Goal: Task Accomplishment & Management: Complete application form

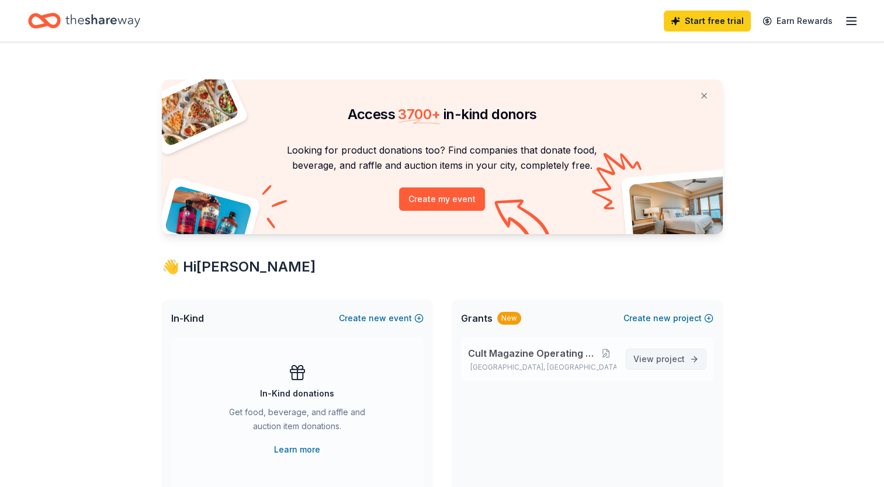
click at [659, 360] on span "project" at bounding box center [670, 359] width 29 height 10
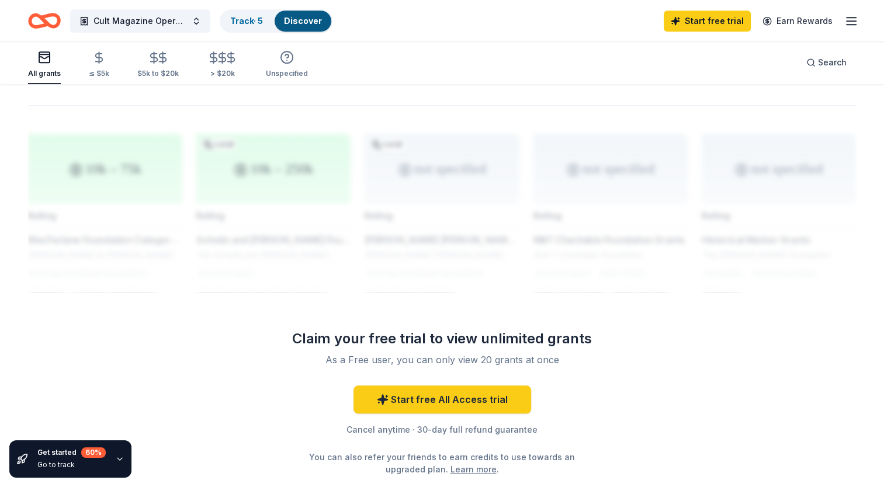
scroll to position [985, 0]
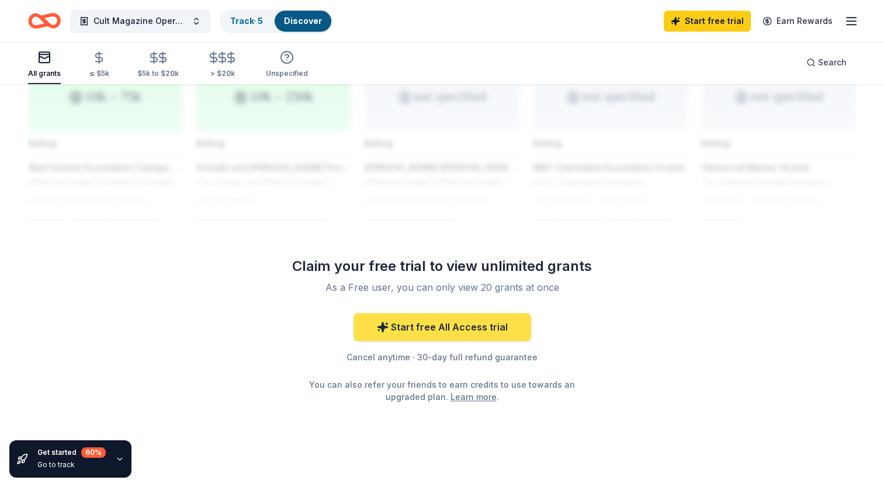
click at [457, 313] on link "Start free All Access trial" at bounding box center [442, 327] width 178 height 28
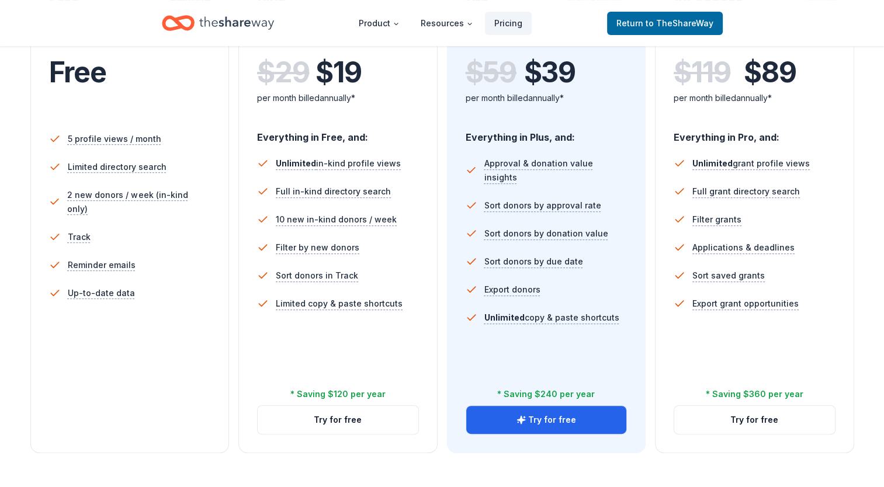
scroll to position [292, 0]
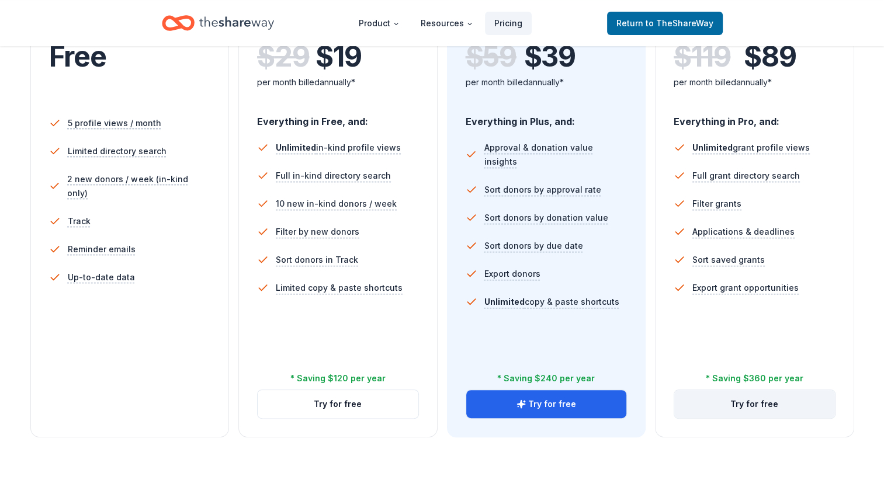
click at [766, 407] on button "Try for free" at bounding box center [754, 404] width 161 height 28
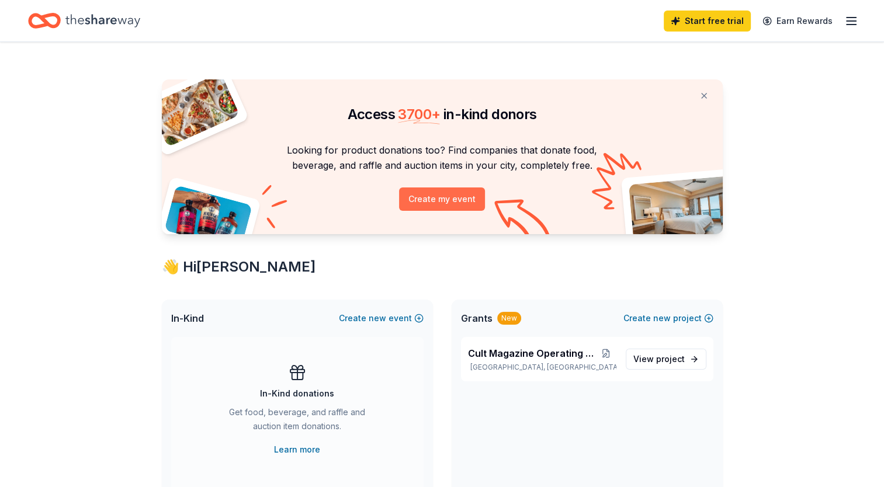
click at [460, 196] on button "Create my event" at bounding box center [442, 198] width 86 height 23
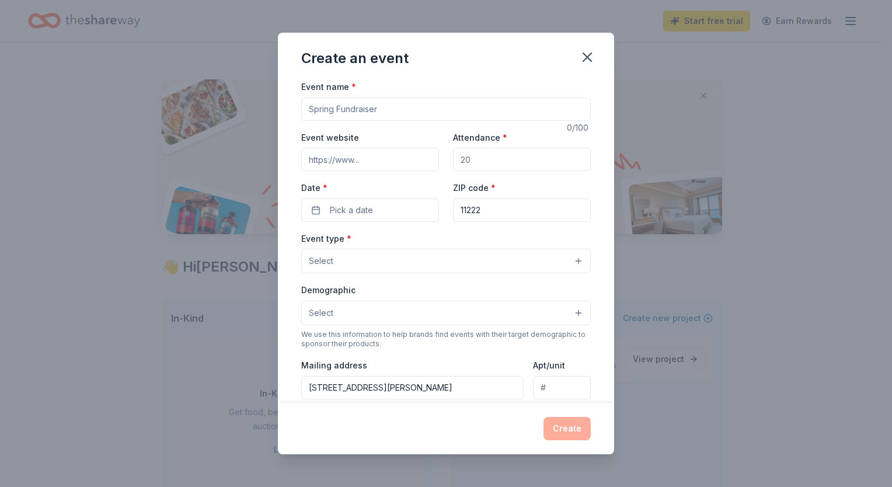
click at [371, 106] on input "Event name *" at bounding box center [446, 109] width 290 height 23
type input "Release Party"
type input "100"
click at [367, 211] on span "Pick a date" at bounding box center [351, 209] width 43 height 14
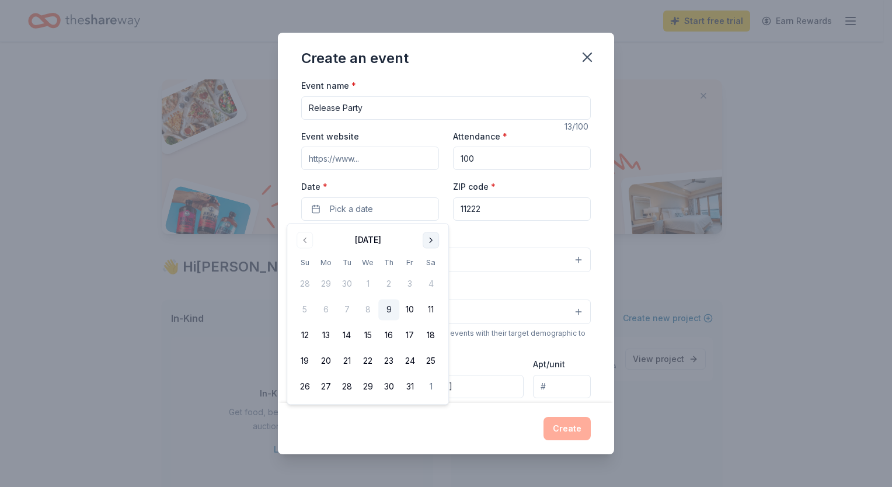
click at [430, 239] on button "Go to next month" at bounding box center [431, 240] width 16 height 16
click at [411, 335] on button "14" at bounding box center [409, 335] width 21 height 21
click at [589, 290] on div "Event name * Release Party 13 /100 Event website Attendance * 100 Date * 11/14/…" at bounding box center [446, 241] width 336 height 324
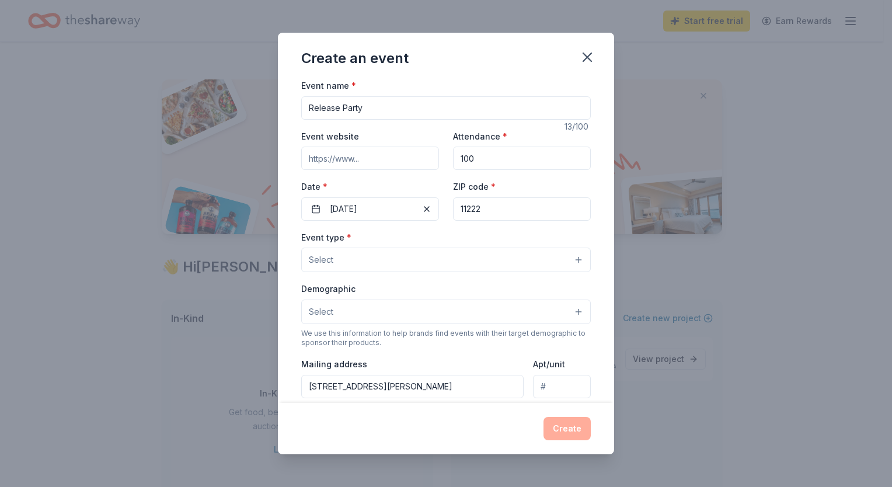
click at [569, 256] on button "Select" at bounding box center [446, 260] width 290 height 25
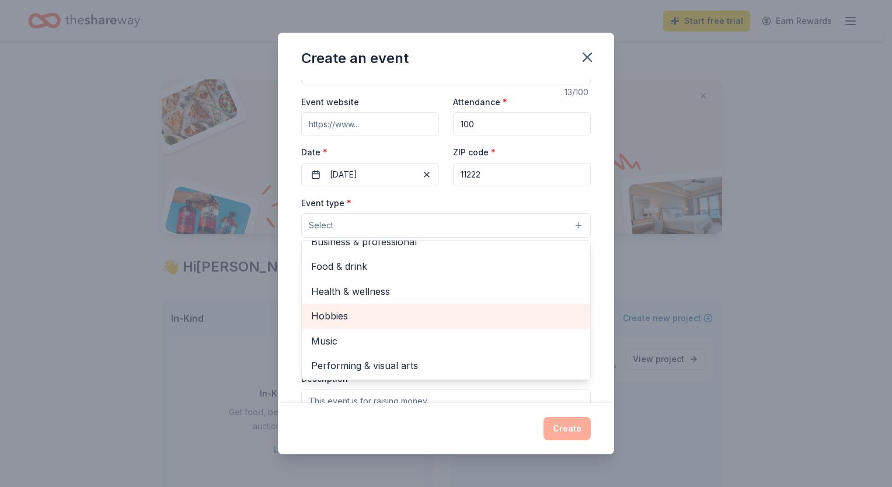
scroll to position [60, 0]
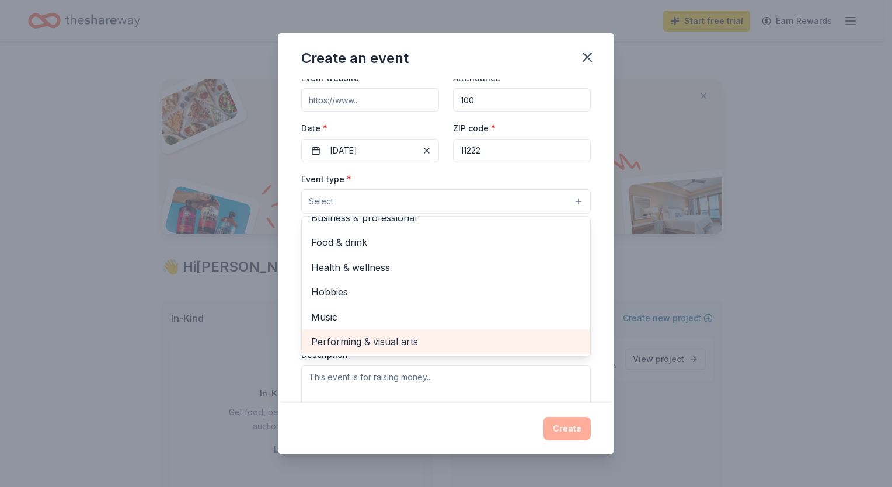
click at [394, 340] on span "Performing & visual arts" at bounding box center [446, 341] width 270 height 15
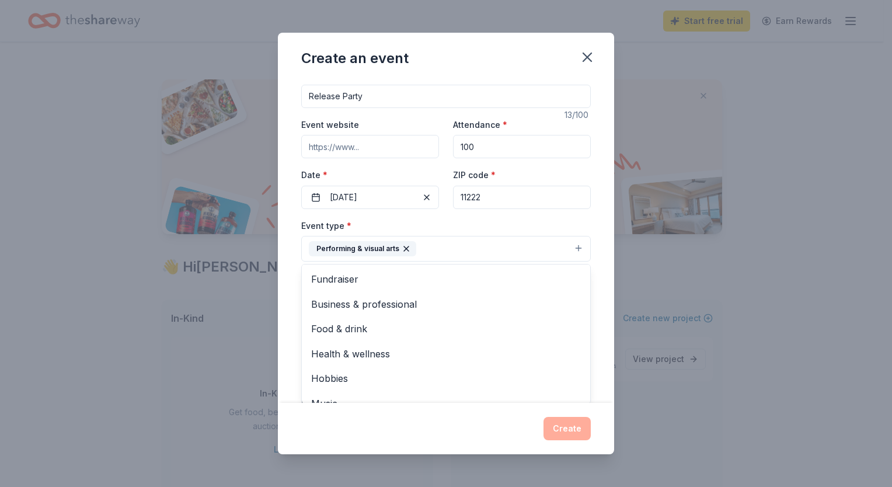
scroll to position [1, 0]
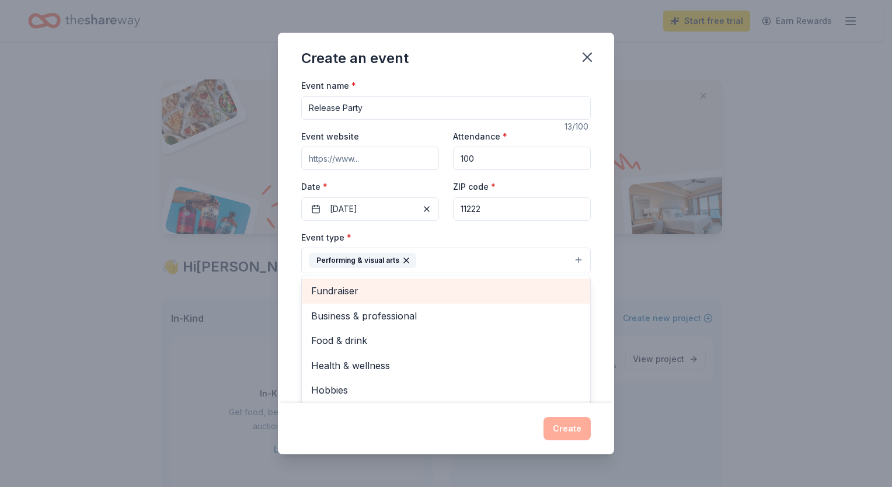
click at [348, 287] on span "Fundraiser" at bounding box center [446, 290] width 270 height 15
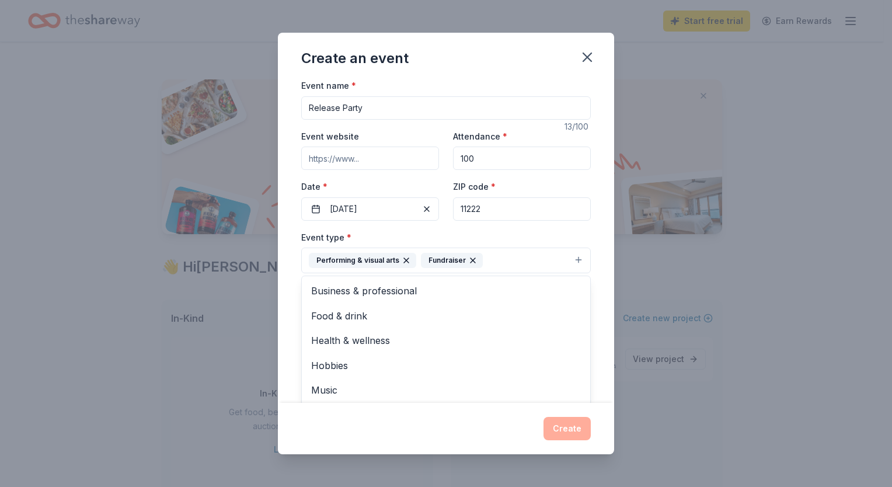
drag, startPoint x: 557, startPoint y: 324, endPoint x: 558, endPoint y: 332, distance: 7.7
click at [557, 328] on div "Business & professional Food & drink Health & wellness Hobbies Music" at bounding box center [446, 341] width 290 height 130
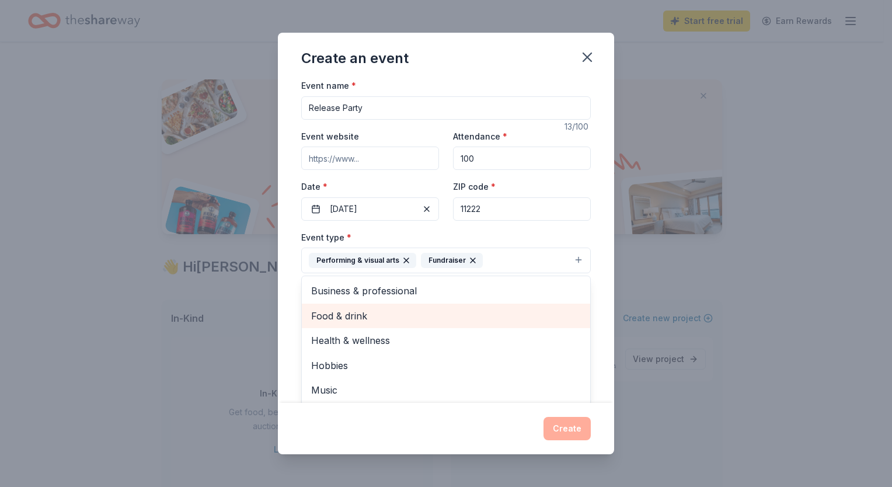
click at [357, 314] on span "Food & drink" at bounding box center [446, 315] width 270 height 15
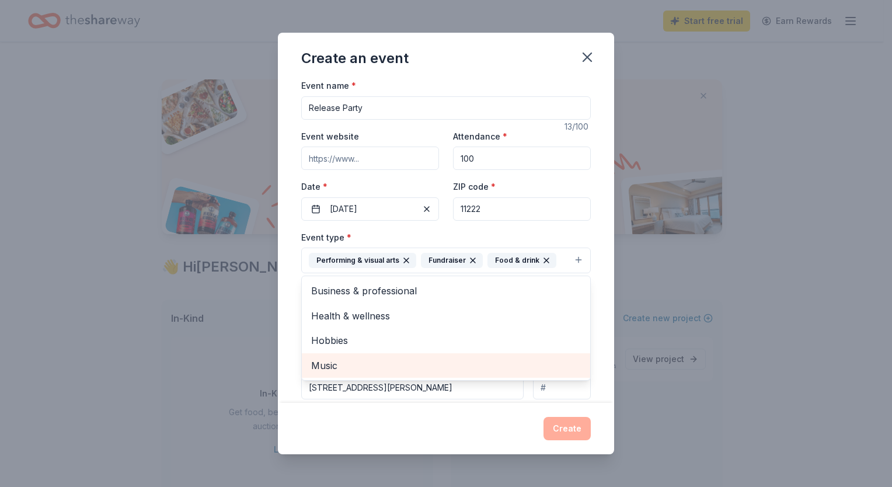
click at [325, 365] on span "Music" at bounding box center [446, 365] width 270 height 15
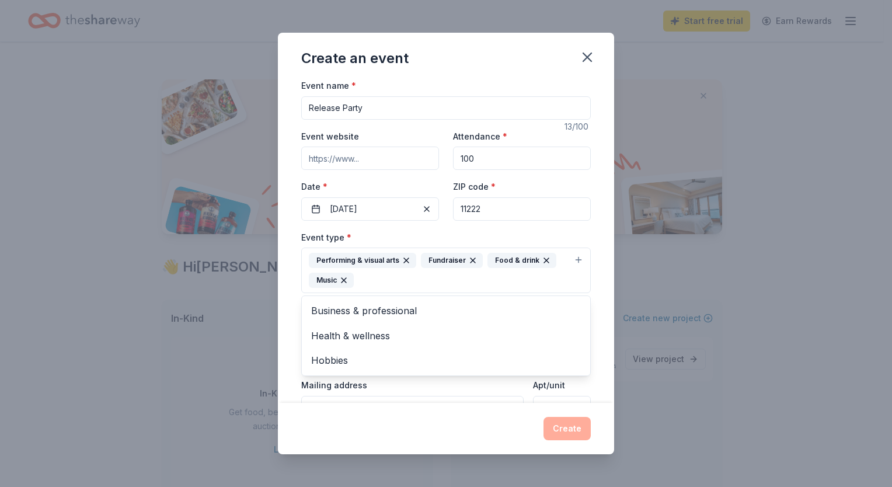
click at [565, 432] on div "Create an event Event name * Release Party 13 /100 Event website Attendance * 1…" at bounding box center [446, 244] width 336 height 422
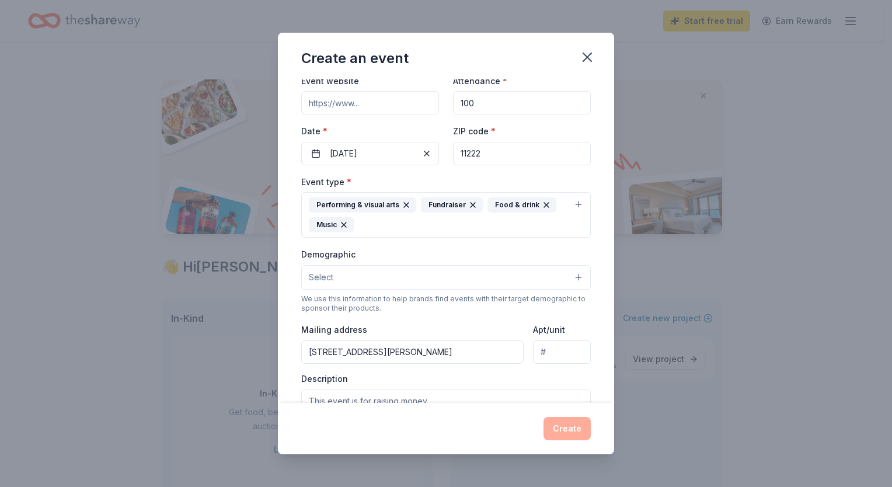
scroll to position [118, 0]
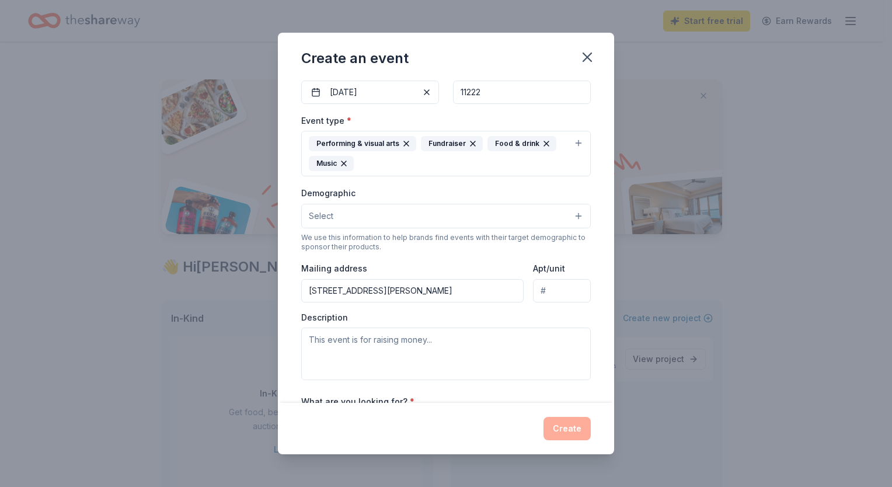
click at [409, 220] on button "Select" at bounding box center [446, 216] width 290 height 25
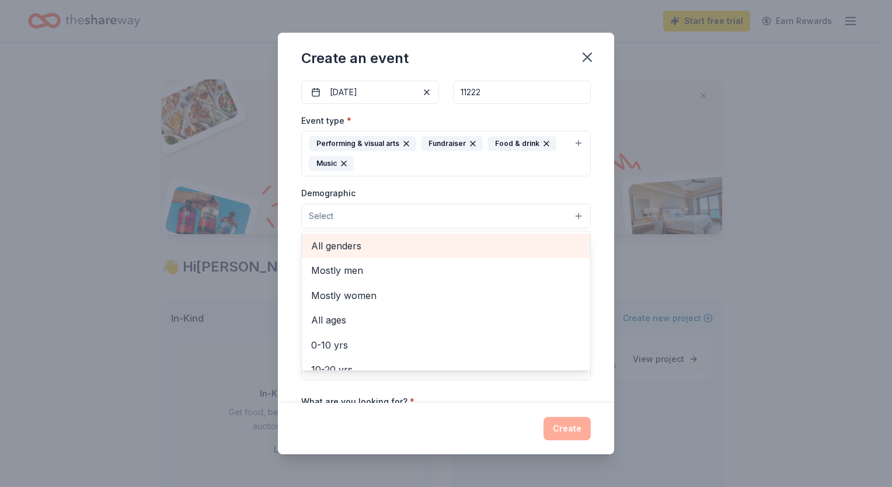
click at [374, 247] on span "All genders" at bounding box center [446, 245] width 270 height 15
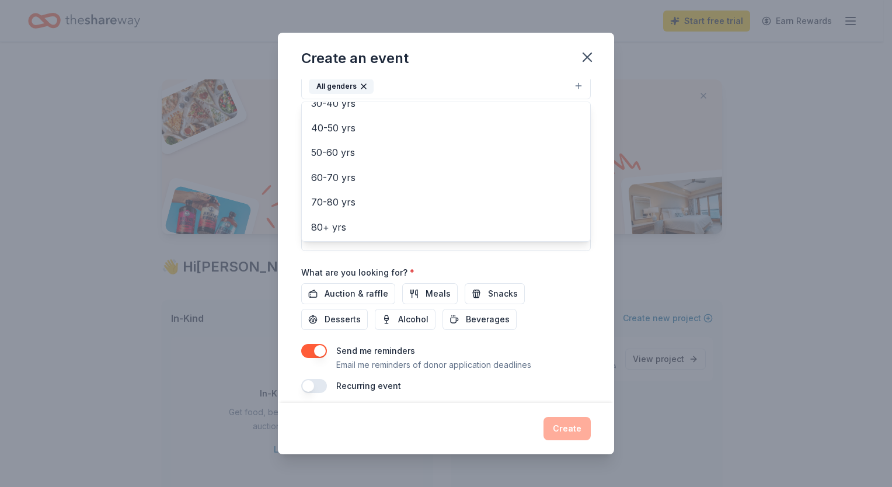
scroll to position [256, 0]
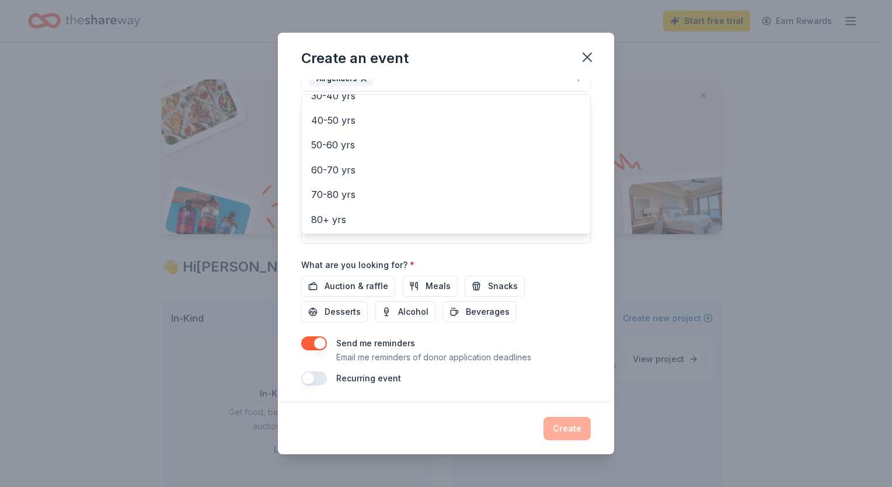
click at [364, 280] on div "Event name * Release Party 13 /100 Event website Attendance * 100 Date * 11/14/…" at bounding box center [446, 105] width 290 height 562
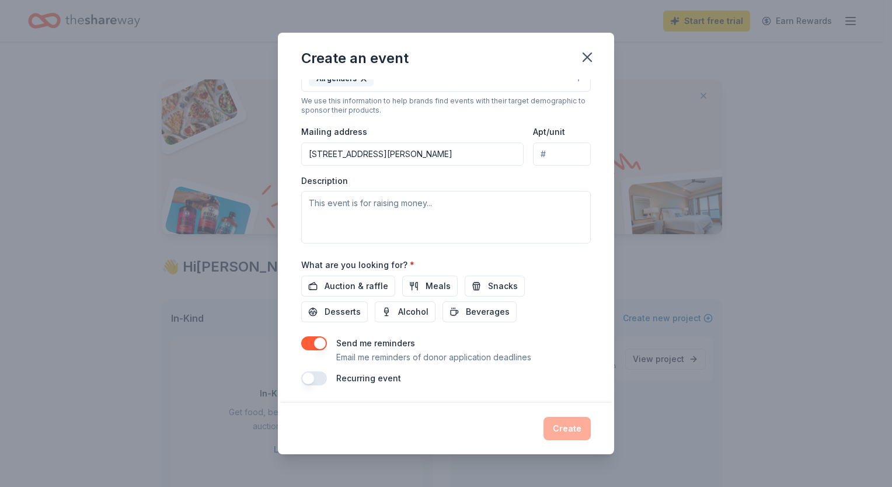
scroll to position [242, 0]
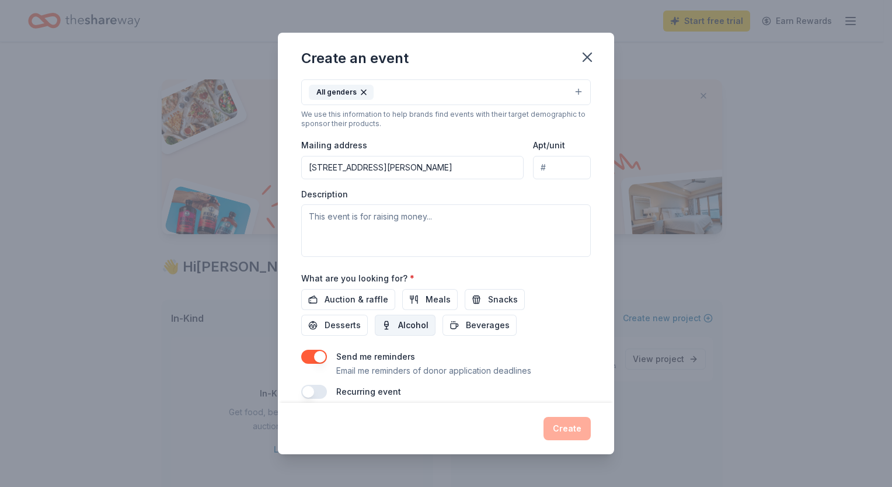
click at [395, 321] on button "Alcohol" at bounding box center [405, 325] width 61 height 21
click at [353, 298] on span "Auction & raffle" at bounding box center [357, 300] width 64 height 14
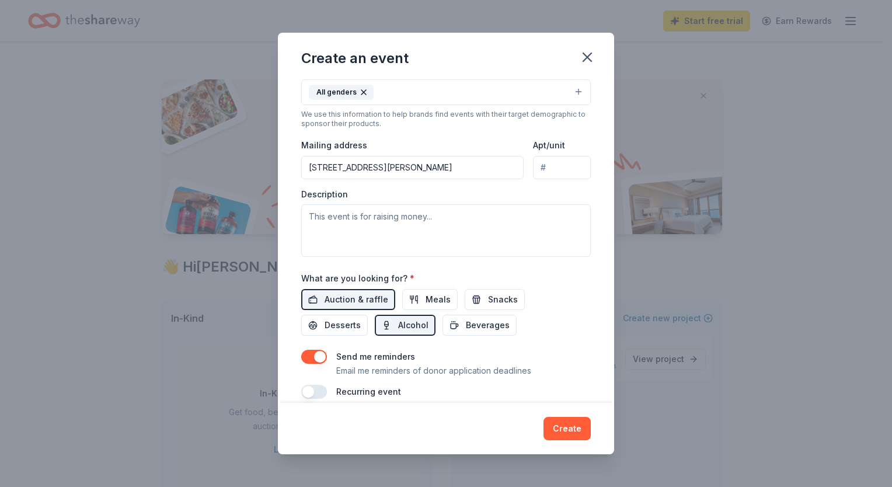
click at [545, 170] on input "Apt/unit" at bounding box center [562, 167] width 58 height 23
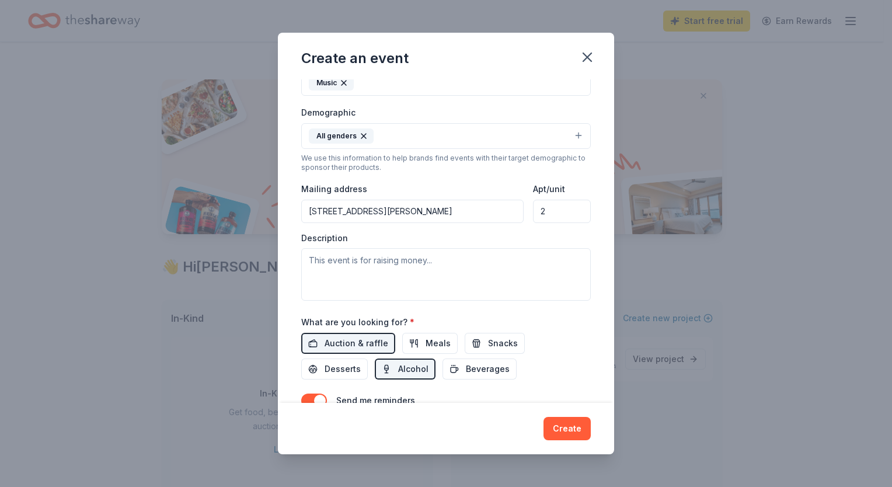
scroll to position [197, 0]
type input "2"
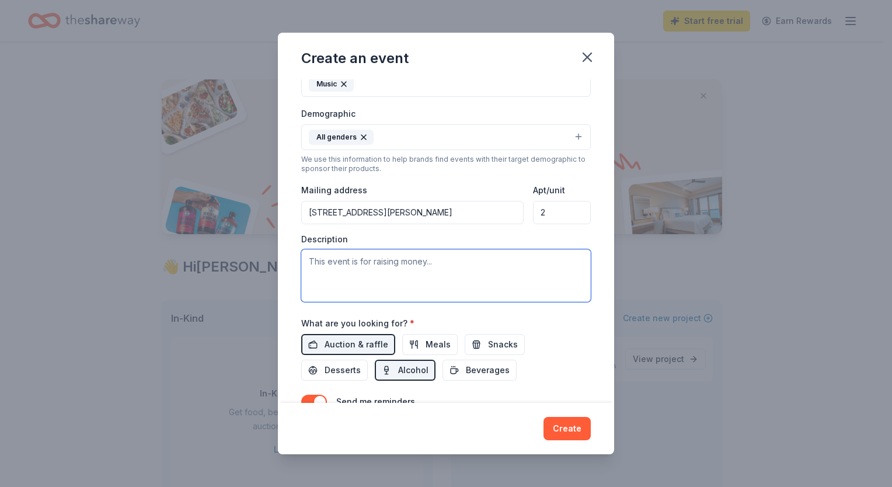
click at [416, 260] on textarea at bounding box center [446, 275] width 290 height 53
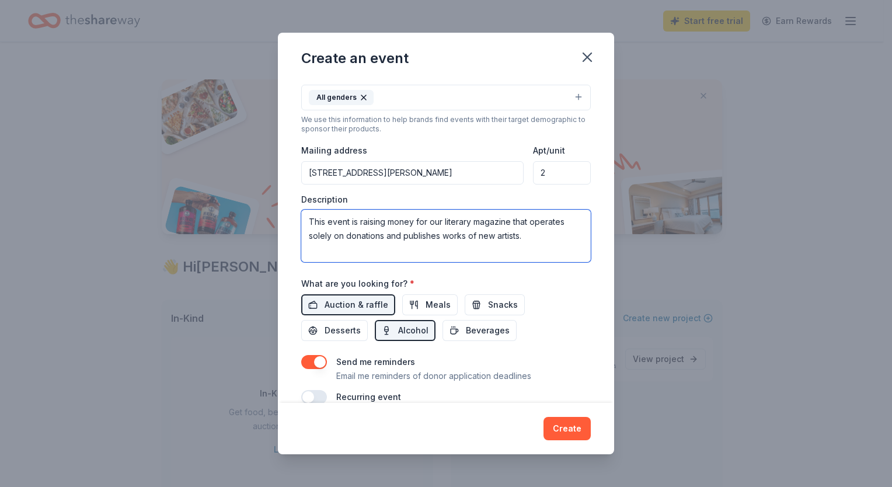
scroll to position [256, 0]
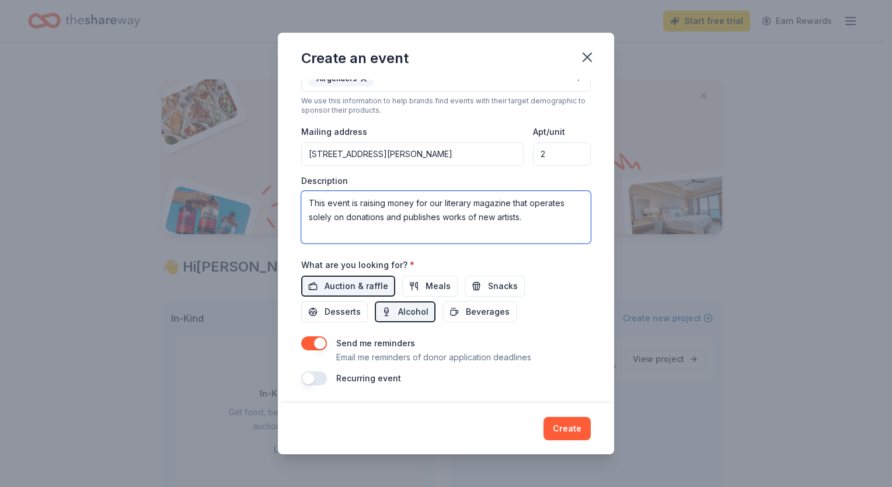
type textarea "This event is raising money for our literary magazine that operates solely on d…"
click at [309, 377] on button "button" at bounding box center [314, 378] width 26 height 14
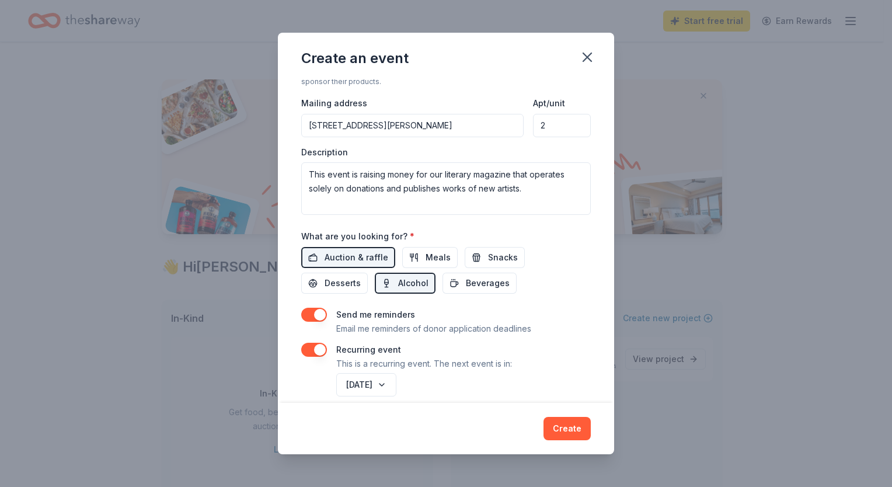
scroll to position [298, 0]
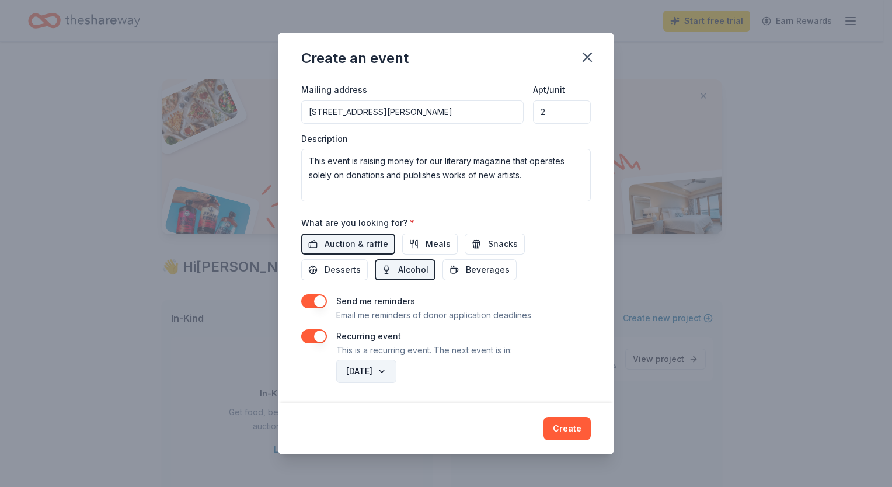
click at [397, 370] on button "November 2026" at bounding box center [366, 371] width 60 height 23
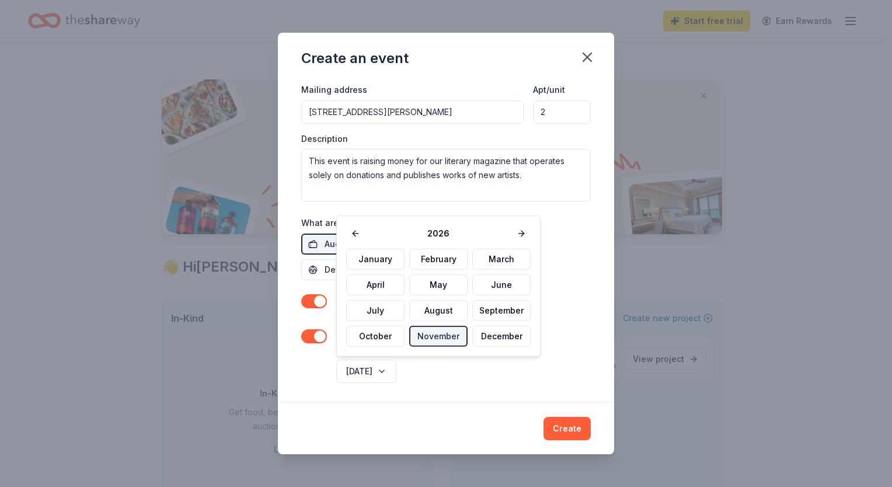
click at [489, 365] on div "November 2026" at bounding box center [462, 371] width 257 height 28
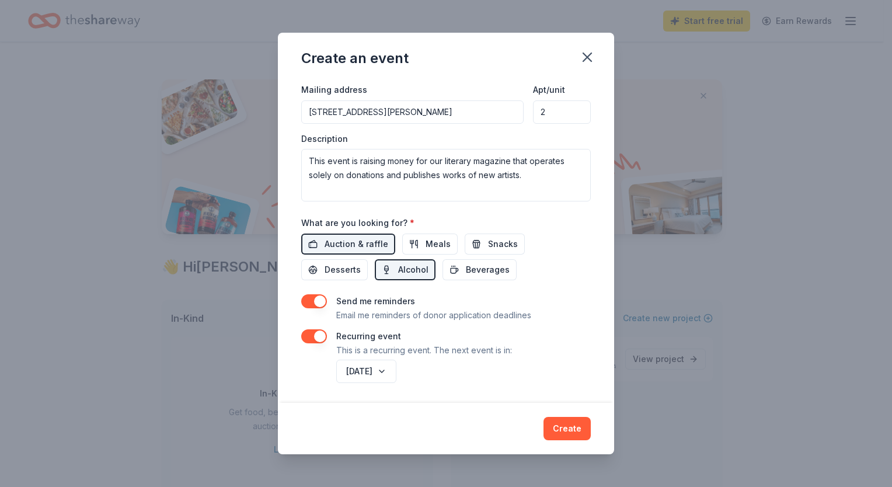
click at [320, 335] on button "button" at bounding box center [314, 336] width 26 height 14
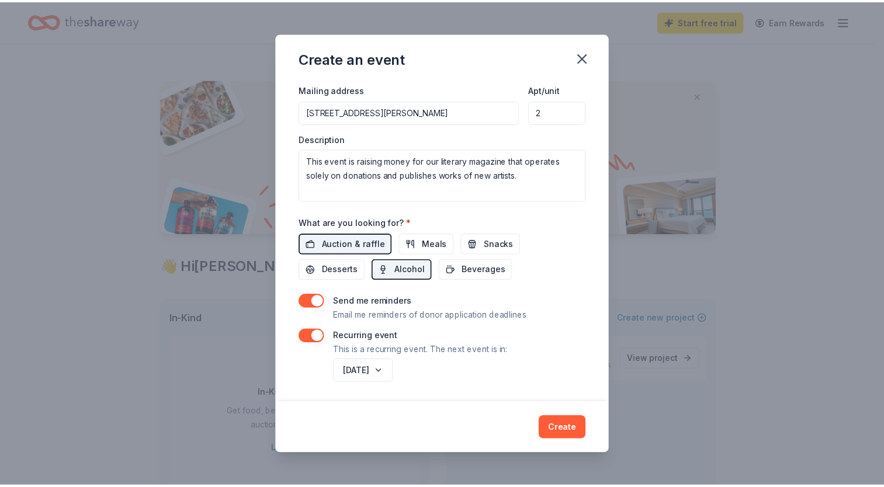
scroll to position [256, 0]
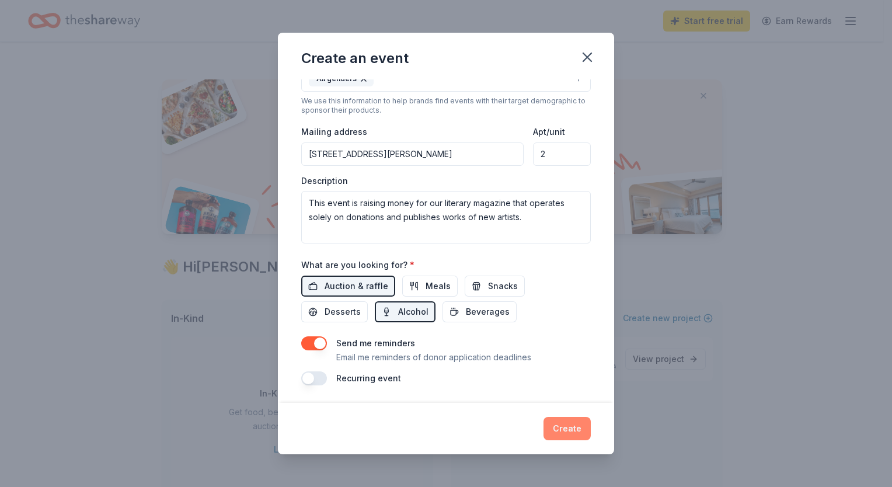
click at [568, 426] on button "Create" at bounding box center [567, 428] width 47 height 23
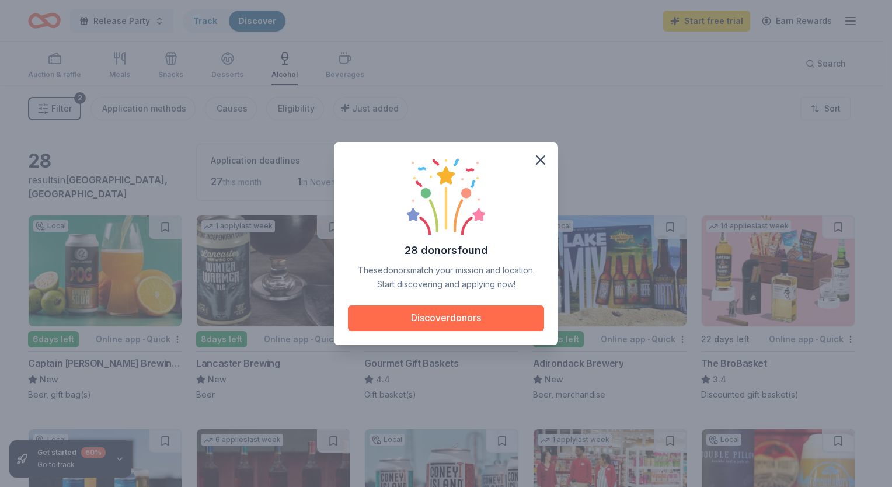
click at [460, 319] on button "Discover donors" at bounding box center [446, 318] width 196 height 26
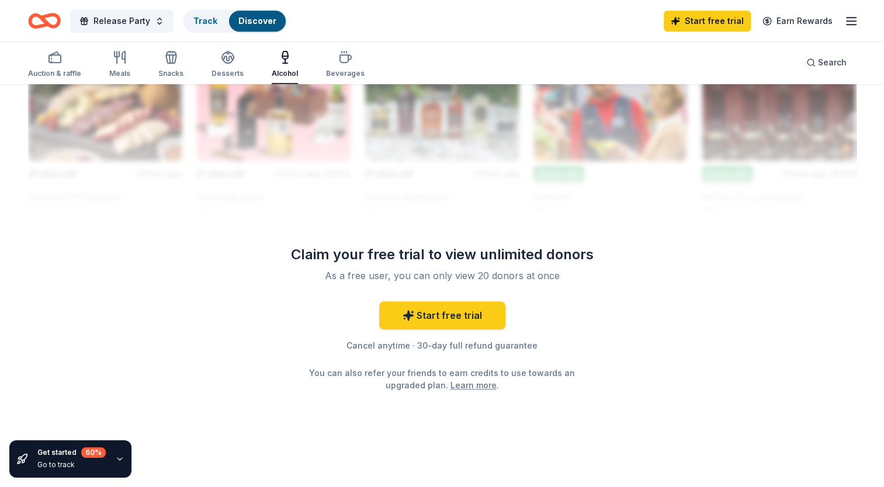
scroll to position [1073, 0]
click at [463, 305] on link "Start free trial" at bounding box center [442, 315] width 126 height 28
click at [462, 315] on link "Start free trial" at bounding box center [442, 315] width 126 height 28
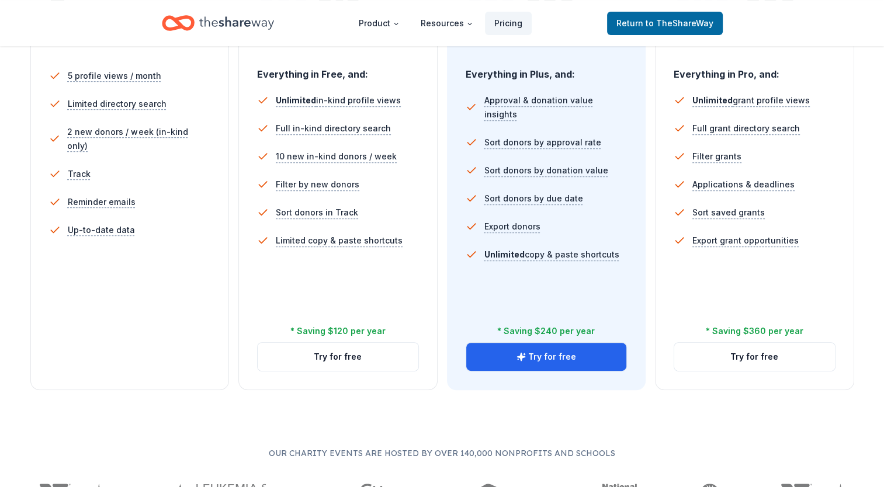
scroll to position [350, 0]
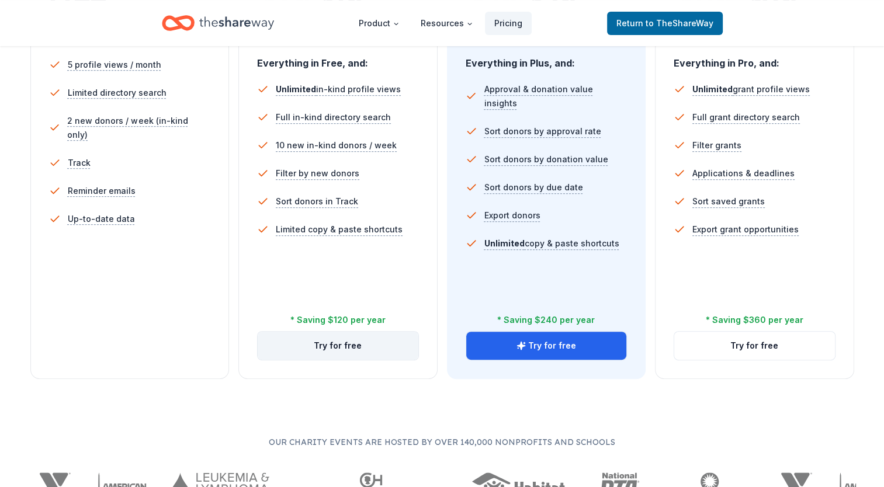
click at [348, 347] on button "Try for free" at bounding box center [338, 346] width 161 height 28
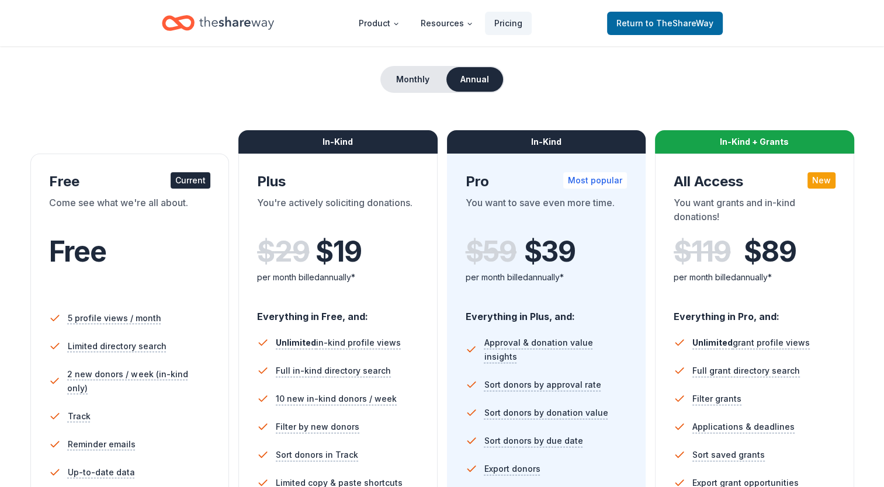
scroll to position [117, 0]
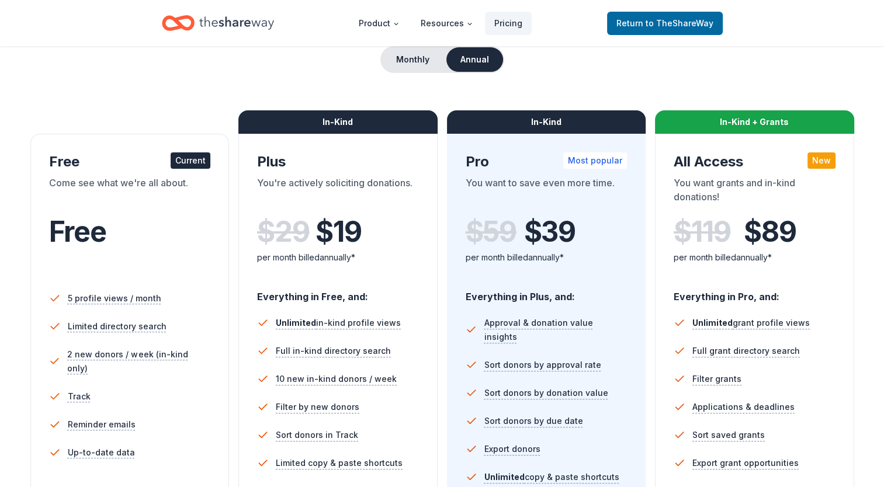
click at [199, 155] on div "Current" at bounding box center [191, 160] width 40 height 16
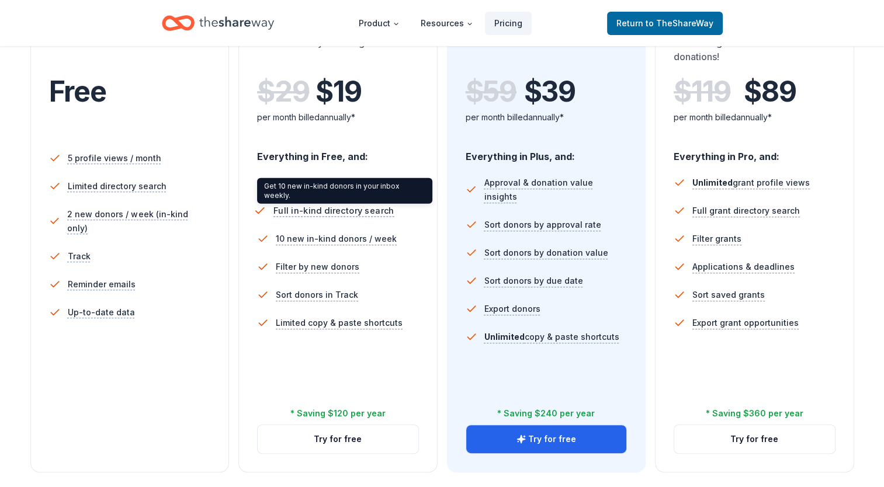
scroll to position [292, 0]
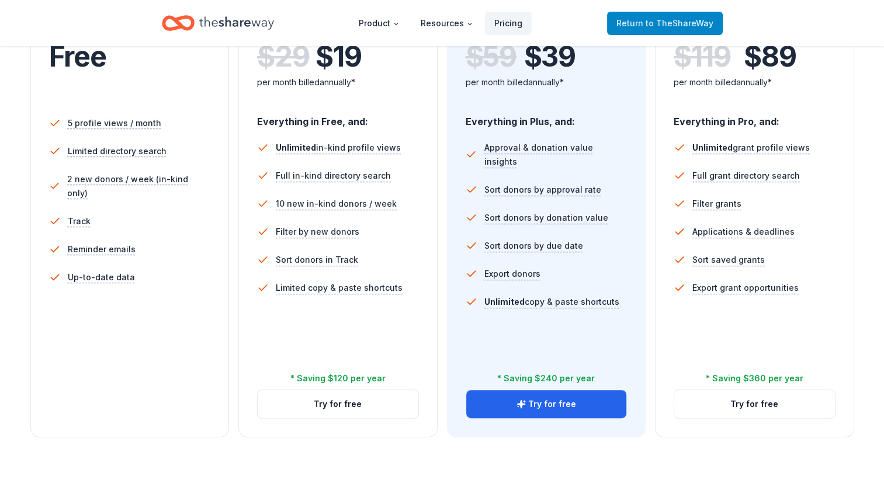
click at [663, 20] on span "to TheShareWay" at bounding box center [679, 23] width 68 height 10
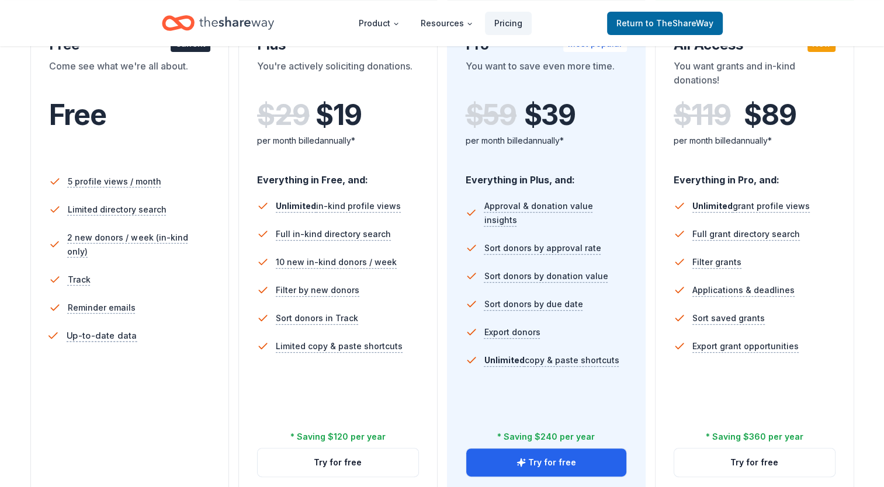
scroll to position [0, 0]
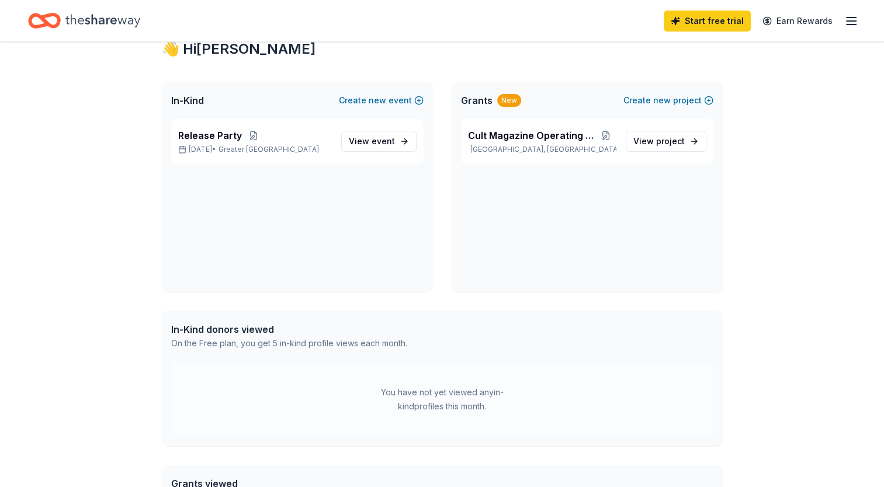
scroll to position [58, 0]
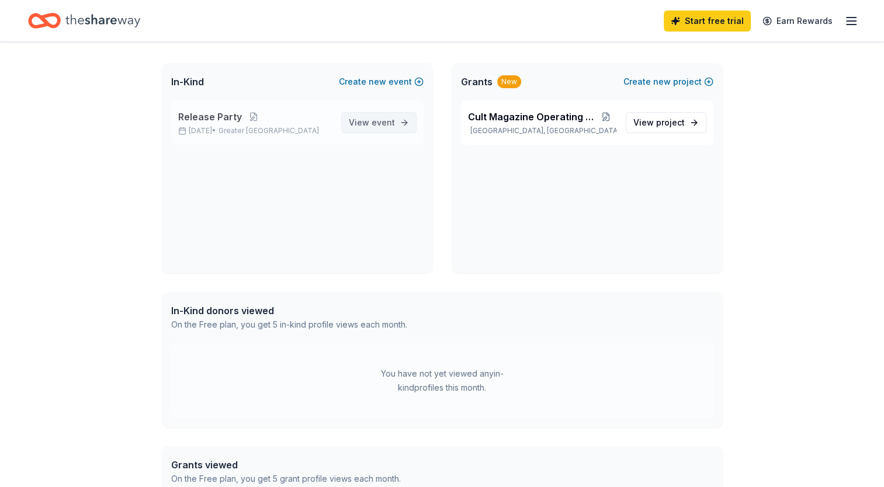
click at [370, 123] on span "View event" at bounding box center [372, 123] width 46 height 14
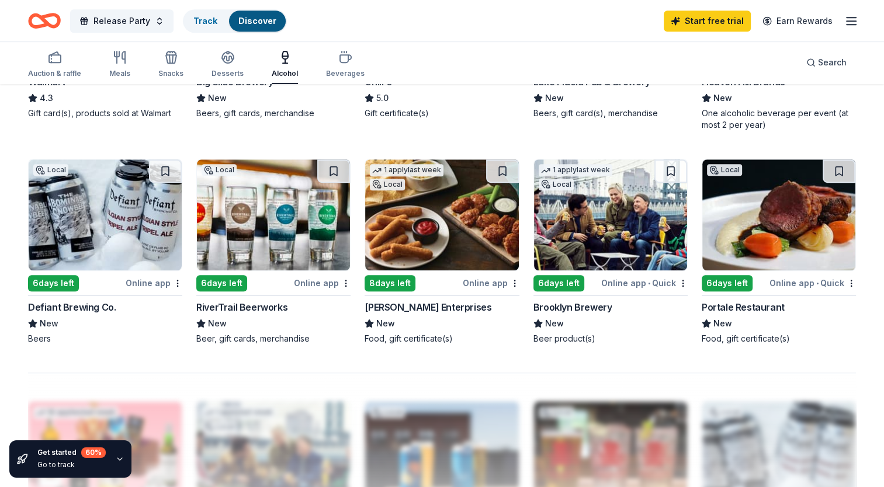
scroll to position [701, 0]
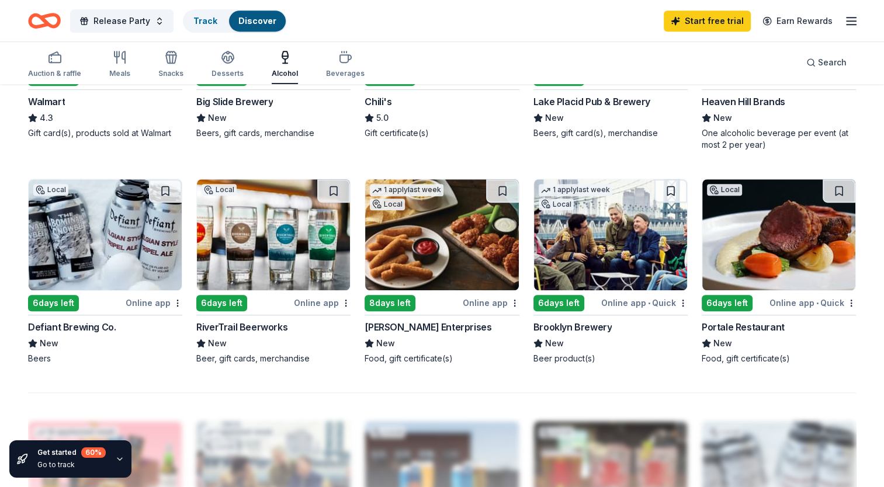
click at [558, 251] on img at bounding box center [610, 234] width 153 height 111
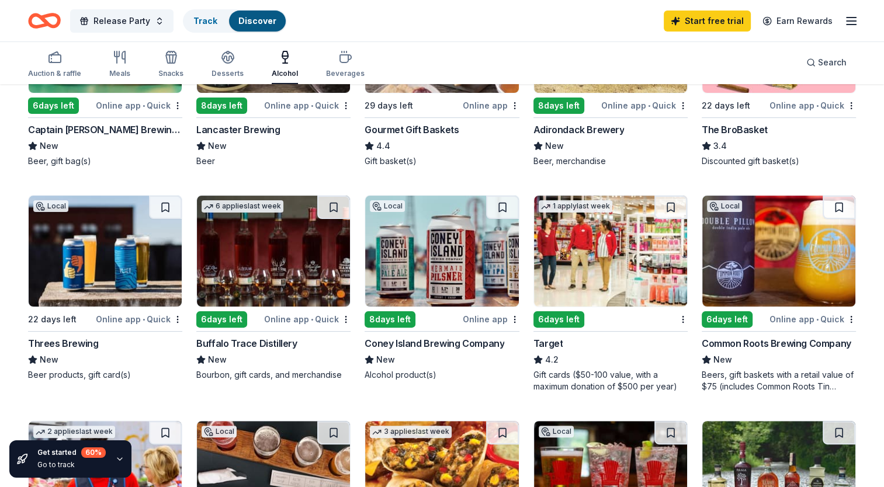
scroll to position [292, 0]
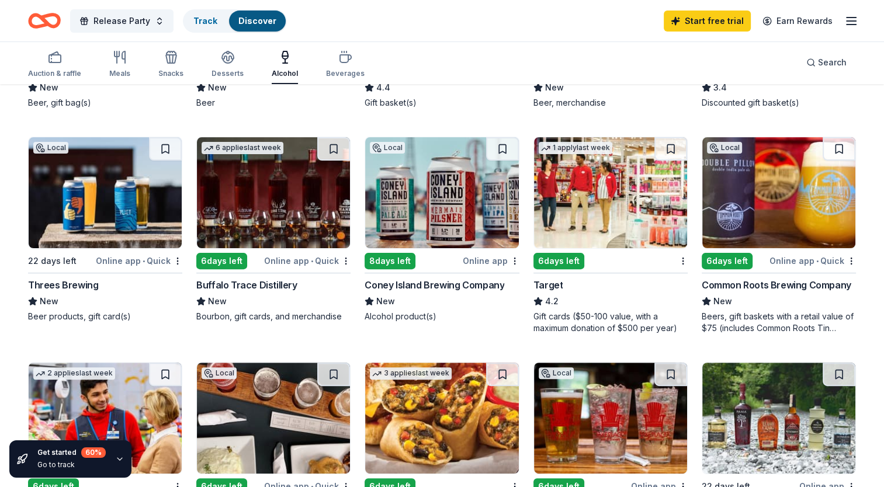
click at [593, 195] on img at bounding box center [610, 192] width 153 height 111
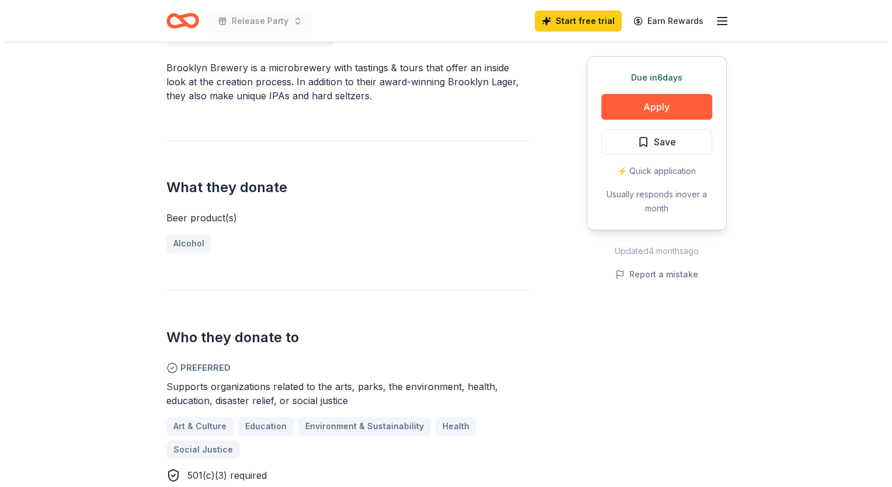
scroll to position [350, 0]
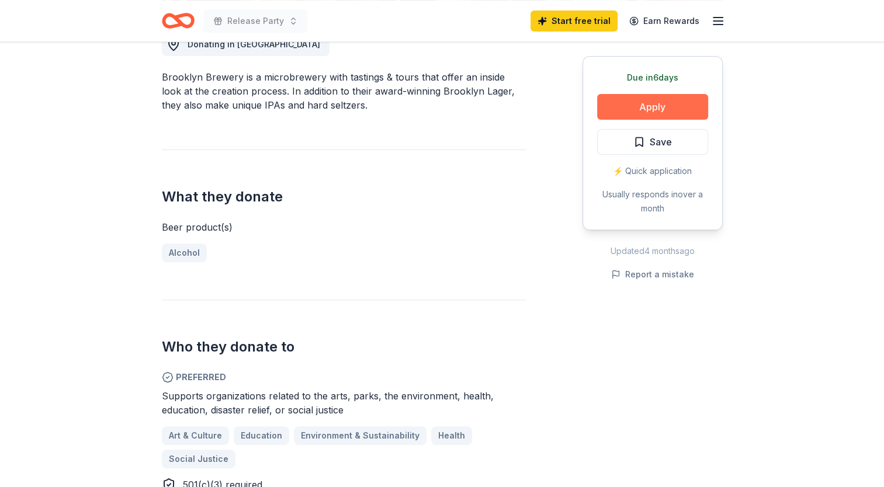
click at [639, 105] on button "Apply" at bounding box center [652, 107] width 111 height 26
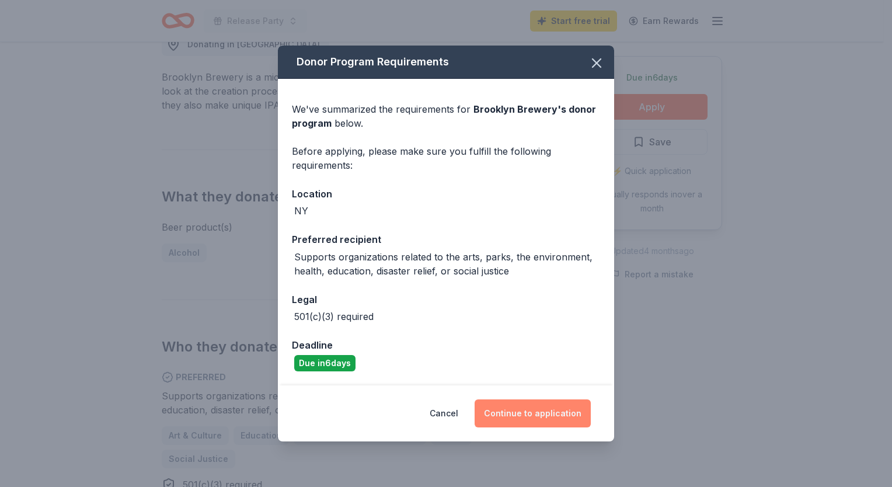
click at [520, 410] on button "Continue to application" at bounding box center [533, 413] width 116 height 28
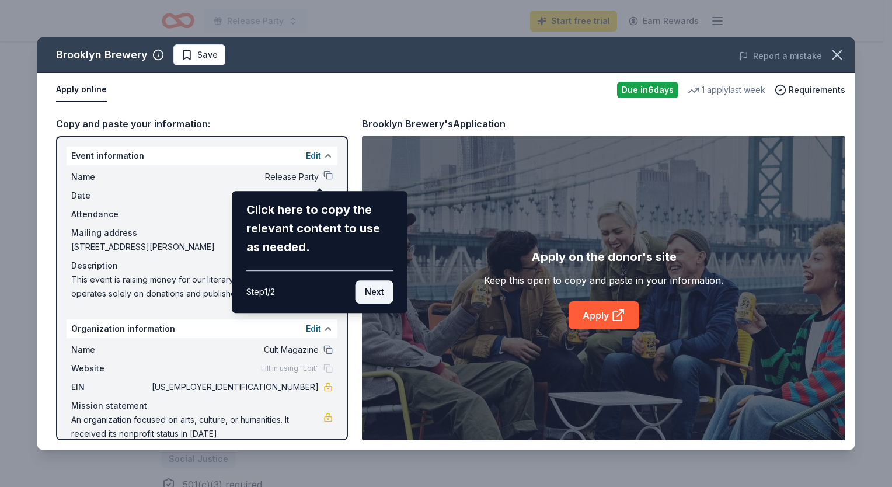
click at [378, 293] on button "Next" at bounding box center [375, 291] width 38 height 23
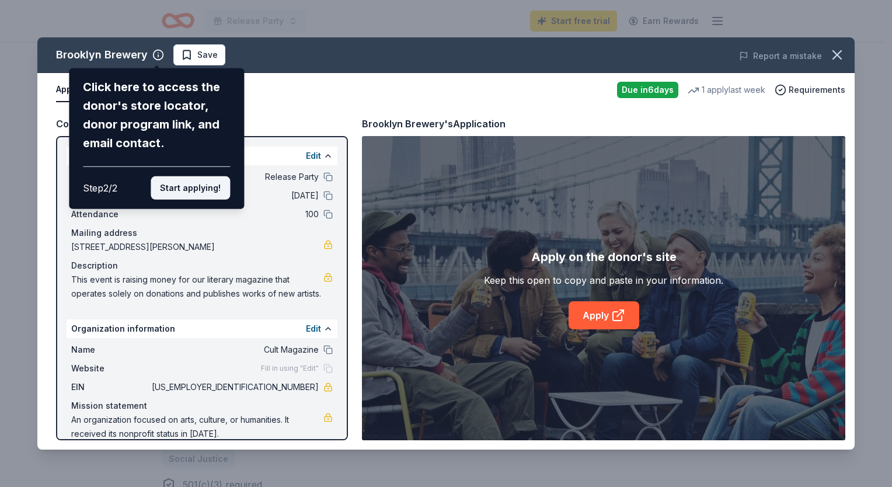
click at [191, 185] on button "Start applying!" at bounding box center [190, 187] width 79 height 23
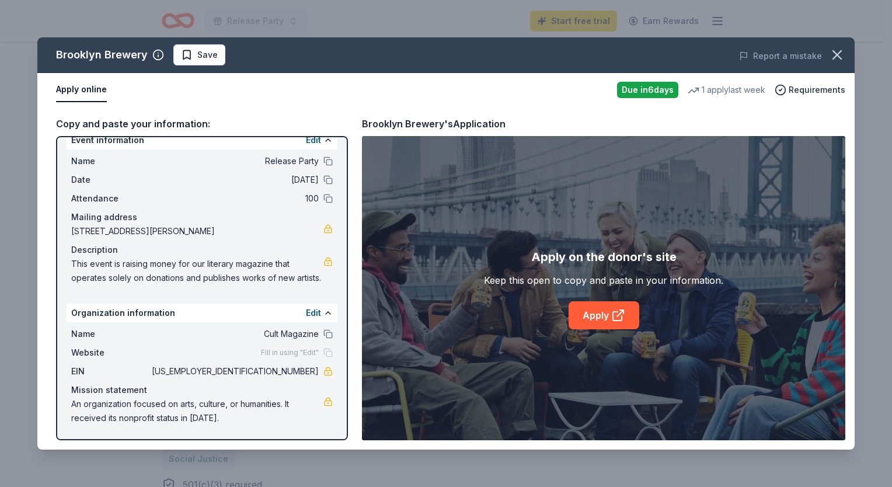
scroll to position [29, 0]
click at [291, 405] on span "An organization focused on arts, culture, or humanities. It received its nonpro…" at bounding box center [197, 411] width 252 height 28
click at [213, 422] on span "An organization focused on arts, culture, or humanities. It received its nonpro…" at bounding box center [197, 411] width 252 height 28
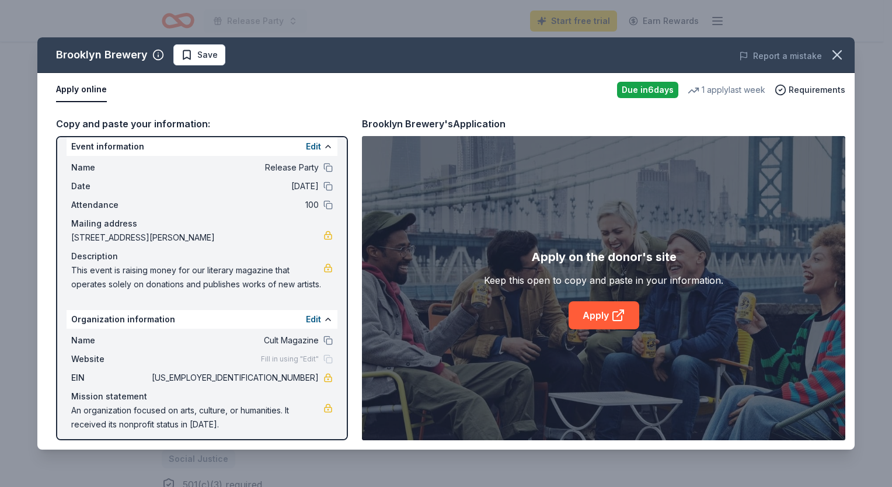
scroll to position [0, 0]
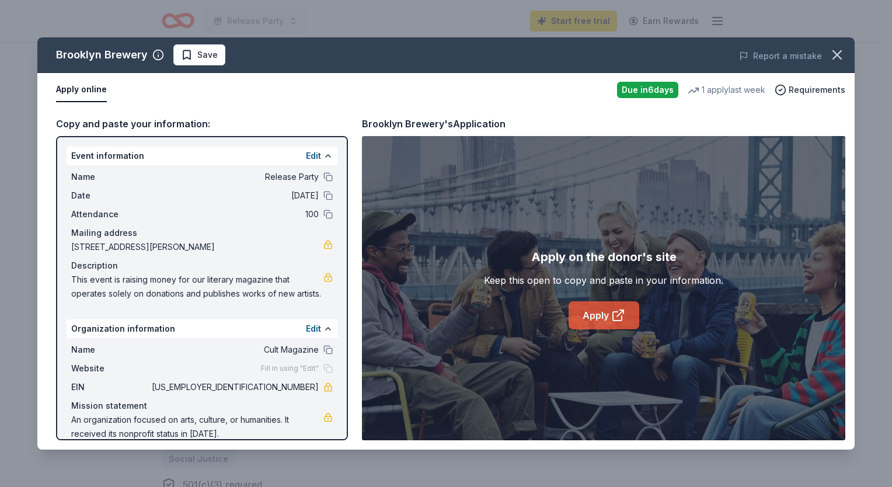
click at [594, 311] on link "Apply" at bounding box center [604, 315] width 71 height 28
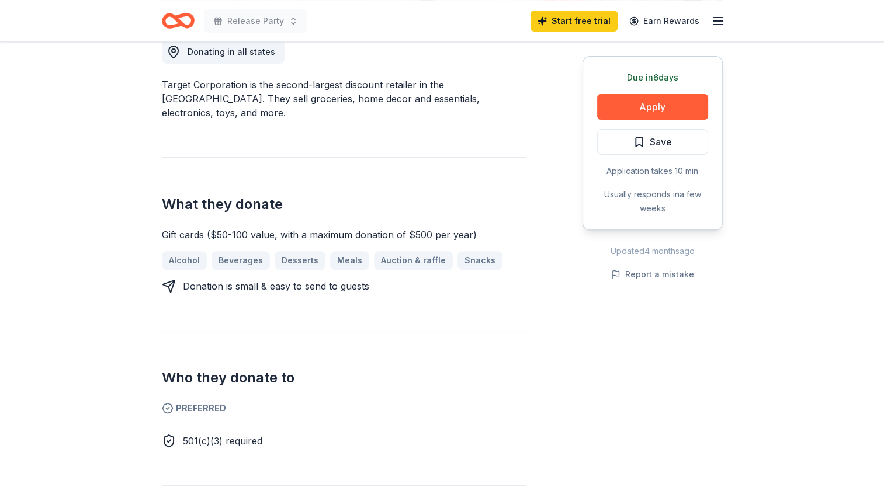
scroll to position [409, 0]
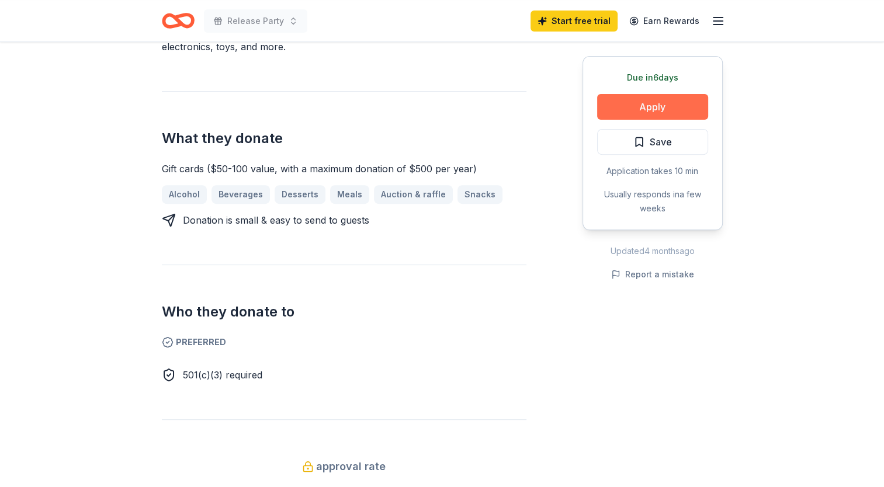
click at [665, 96] on button "Apply" at bounding box center [652, 107] width 111 height 26
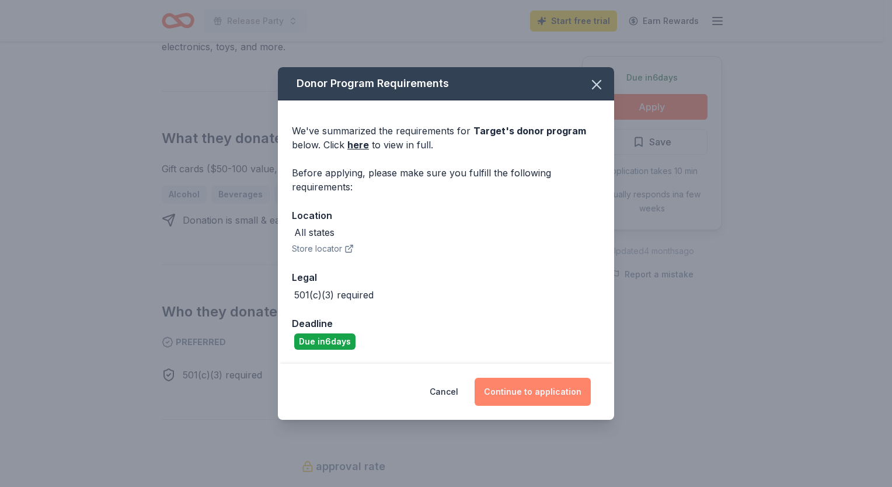
click at [530, 391] on button "Continue to application" at bounding box center [533, 392] width 116 height 28
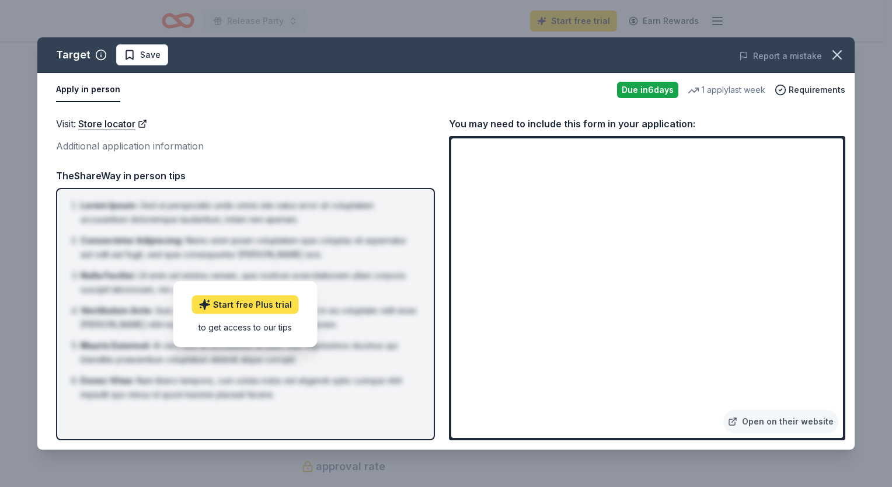
click at [266, 306] on link "Start free Plus trial" at bounding box center [245, 304] width 107 height 19
click at [331, 104] on div "Apply in person Due in 6 days 1 apply last week Requirements" at bounding box center [446, 90] width 818 height 34
click at [328, 165] on div "Visit : Store locator Additional application information TheShareWay in person …" at bounding box center [245, 278] width 379 height 324
click at [282, 325] on div "to get access to our tips" at bounding box center [245, 327] width 107 height 12
click at [278, 327] on div "to get access to our tips" at bounding box center [245, 327] width 107 height 12
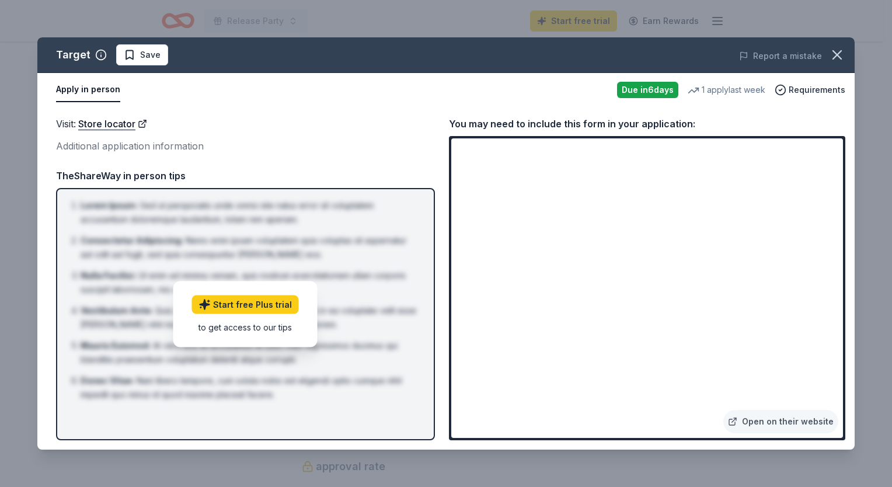
click at [170, 63] on div "Target Save" at bounding box center [282, 54] width 491 height 21
click at [842, 53] on icon "button" at bounding box center [837, 55] width 16 height 16
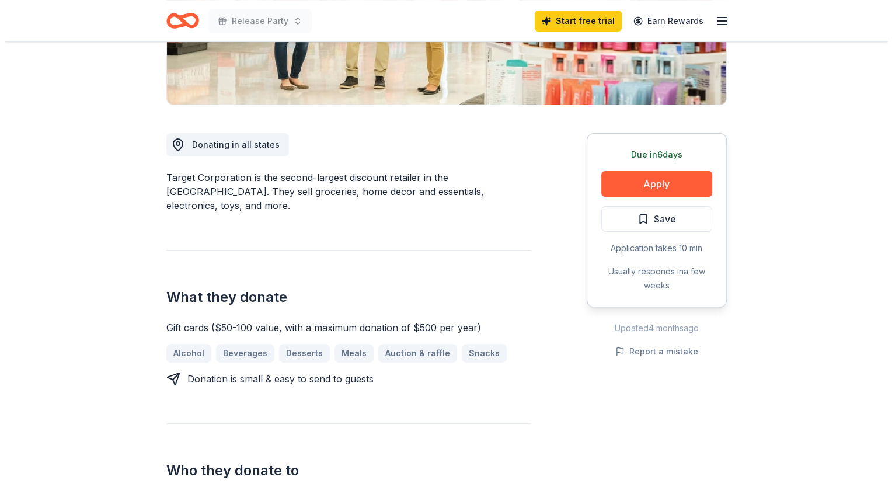
scroll to position [234, 0]
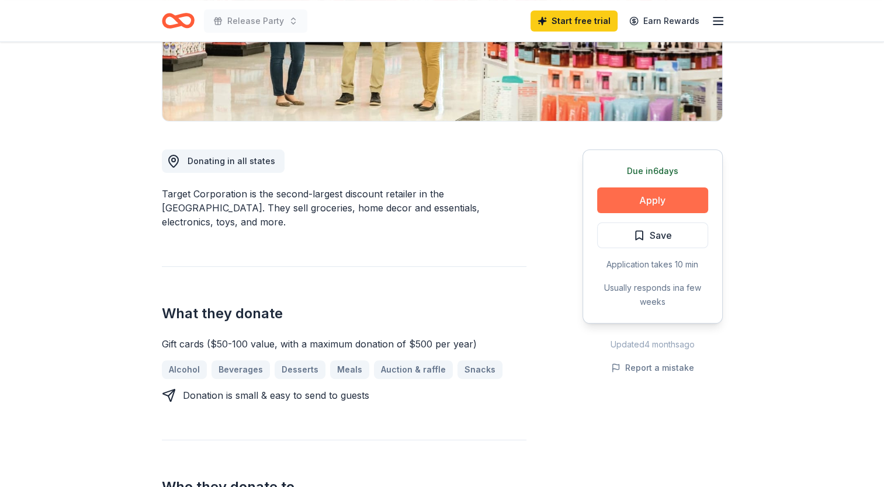
click at [633, 196] on button "Apply" at bounding box center [652, 200] width 111 height 26
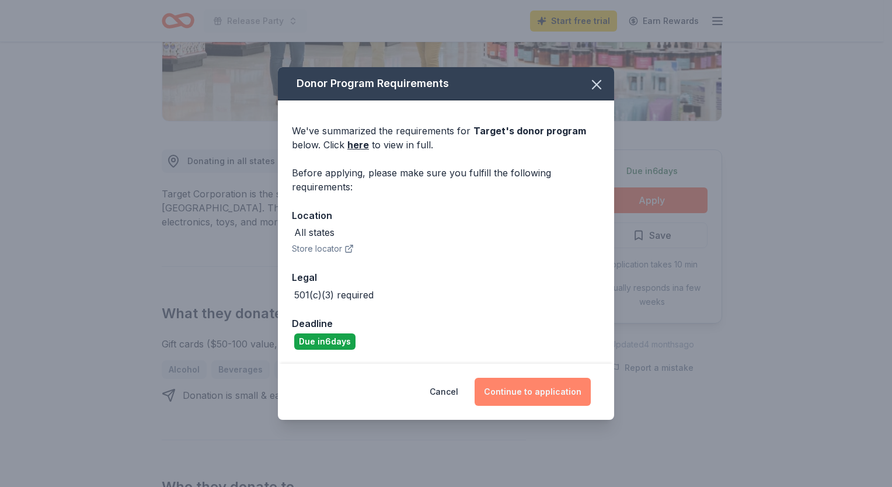
click at [528, 394] on button "Continue to application" at bounding box center [533, 392] width 116 height 28
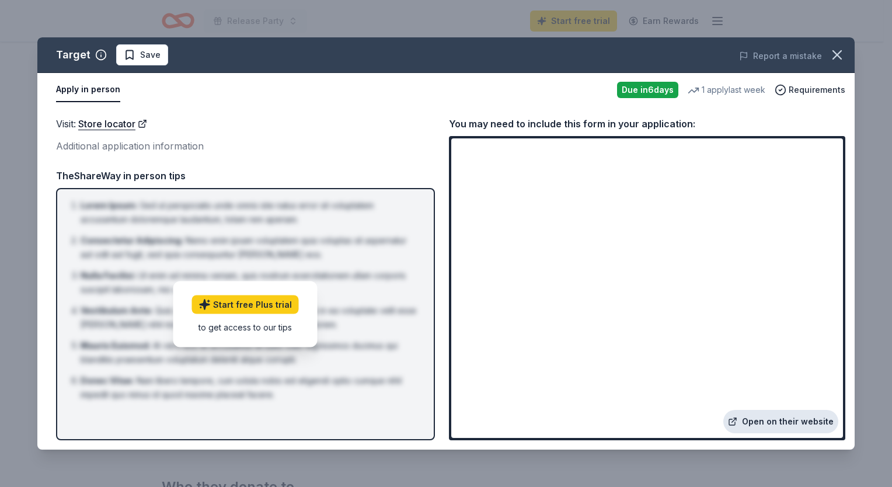
click at [788, 422] on link "Open on their website" at bounding box center [781, 421] width 115 height 23
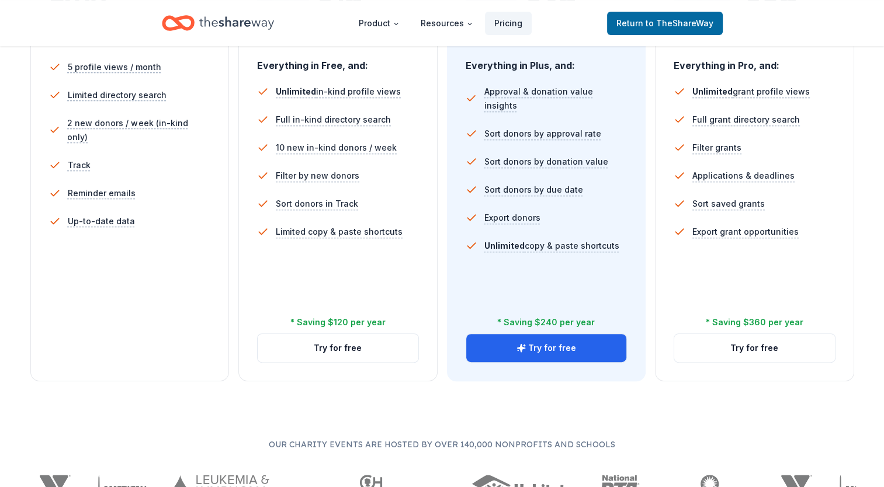
scroll to position [350, 0]
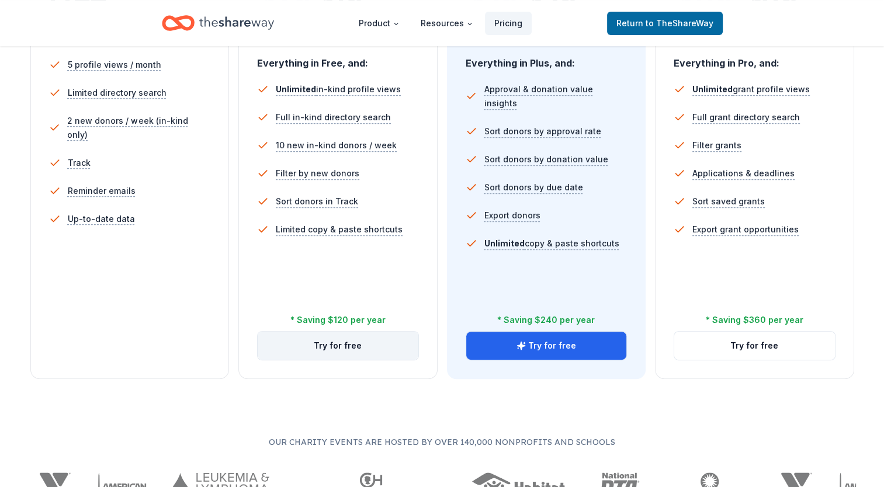
click at [352, 340] on button "Try for free" at bounding box center [338, 346] width 161 height 28
